Goal: Information Seeking & Learning: Learn about a topic

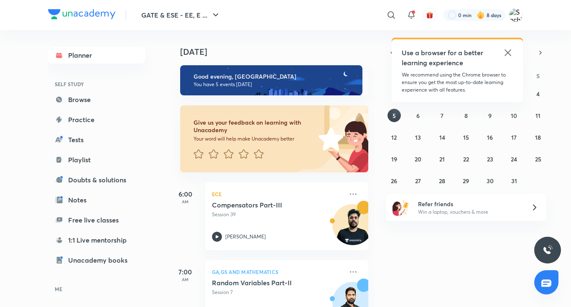
click at [507, 54] on icon at bounding box center [508, 53] width 10 height 10
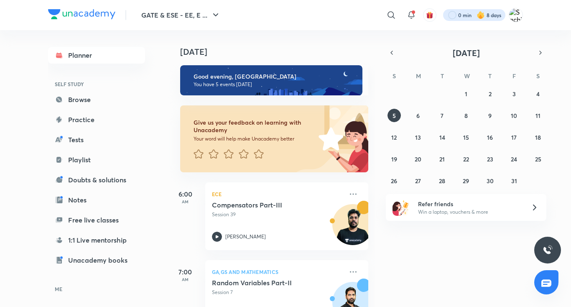
click at [451, 13] on div at bounding box center [474, 15] width 62 height 12
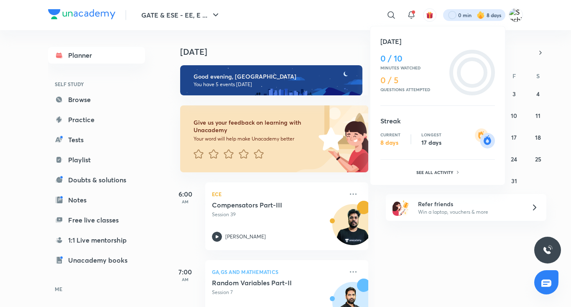
click at [347, 41] on div at bounding box center [285, 153] width 571 height 307
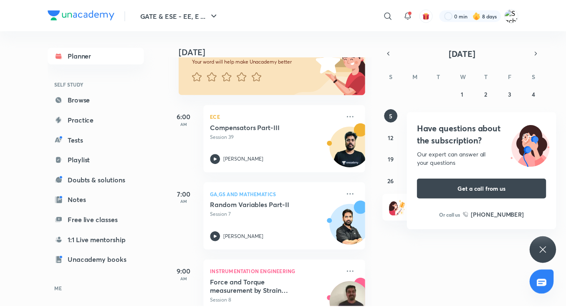
scroll to position [84, 0]
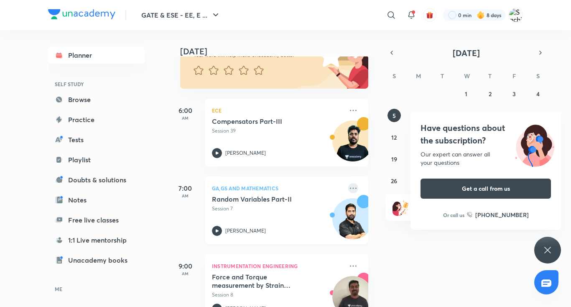
click at [348, 184] on icon at bounding box center [353, 188] width 10 height 10
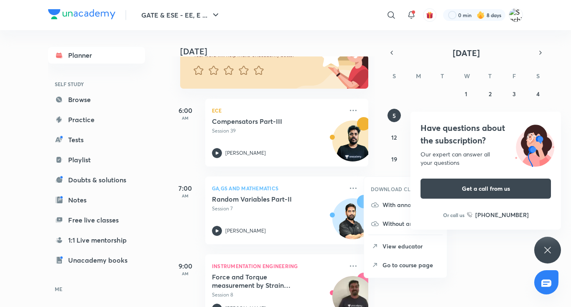
click at [397, 266] on p "Go to course page" at bounding box center [411, 264] width 58 height 9
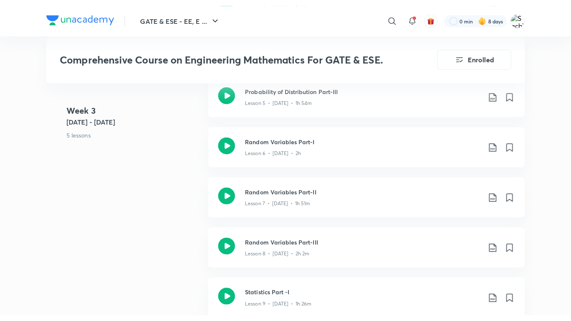
scroll to position [627, 0]
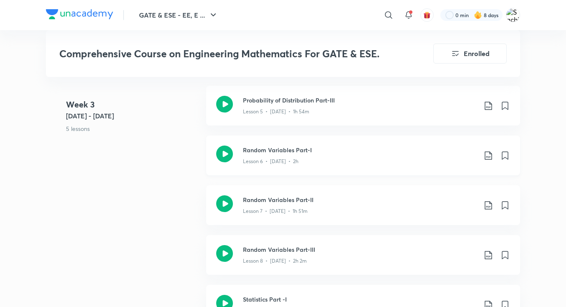
click at [228, 155] on icon at bounding box center [224, 153] width 17 height 17
